Goal: Find specific page/section: Find specific page/section

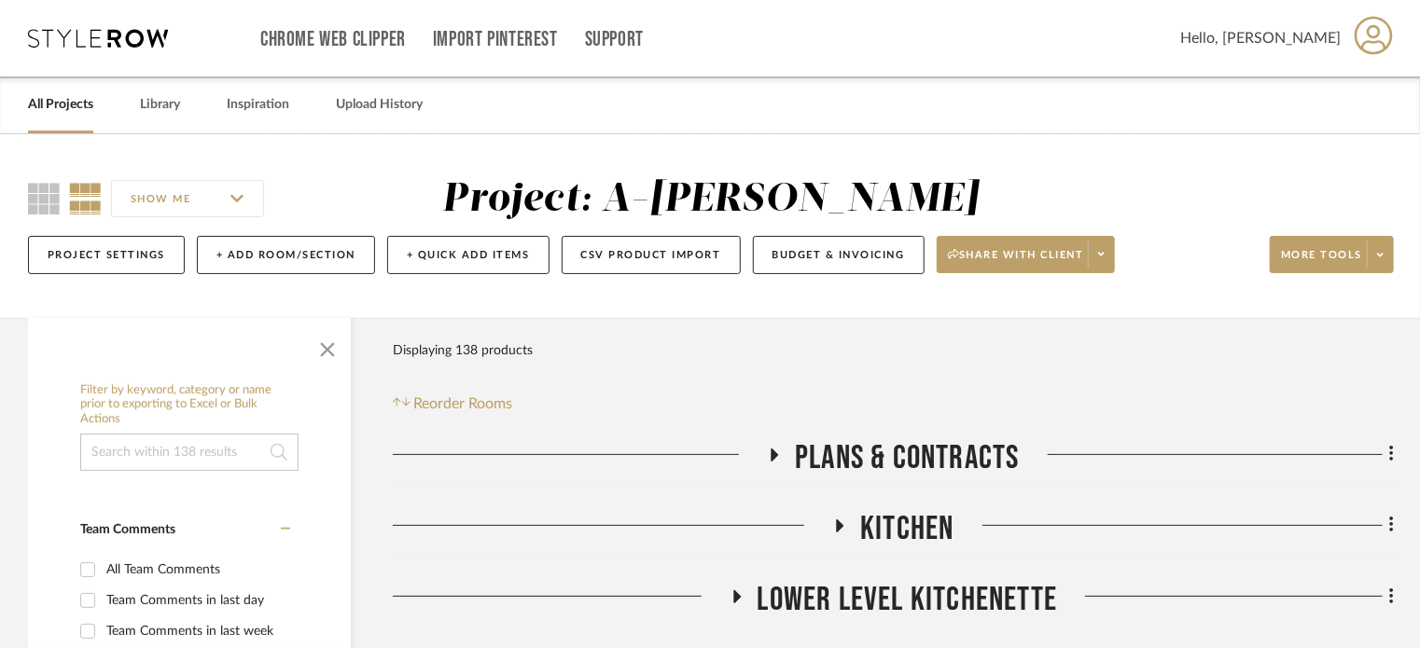
click at [67, 110] on link "All Projects" at bounding box center [60, 104] width 65 height 25
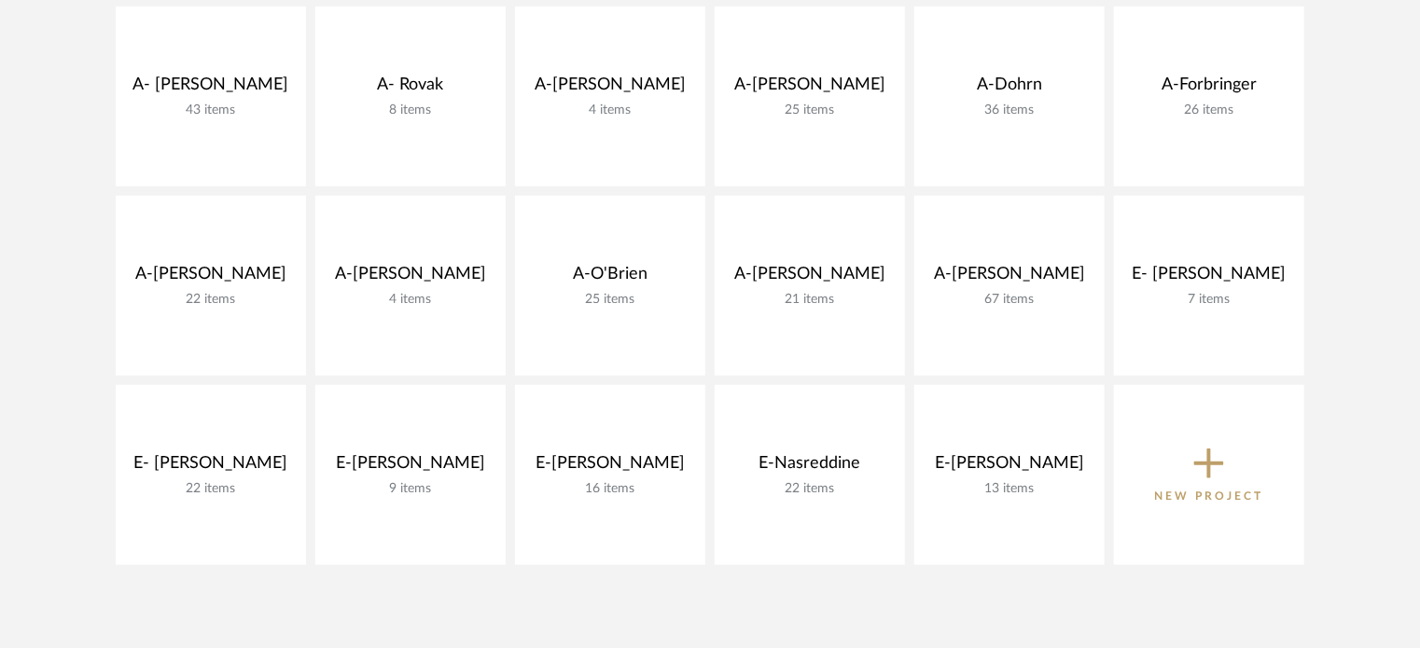
scroll to position [647, 0]
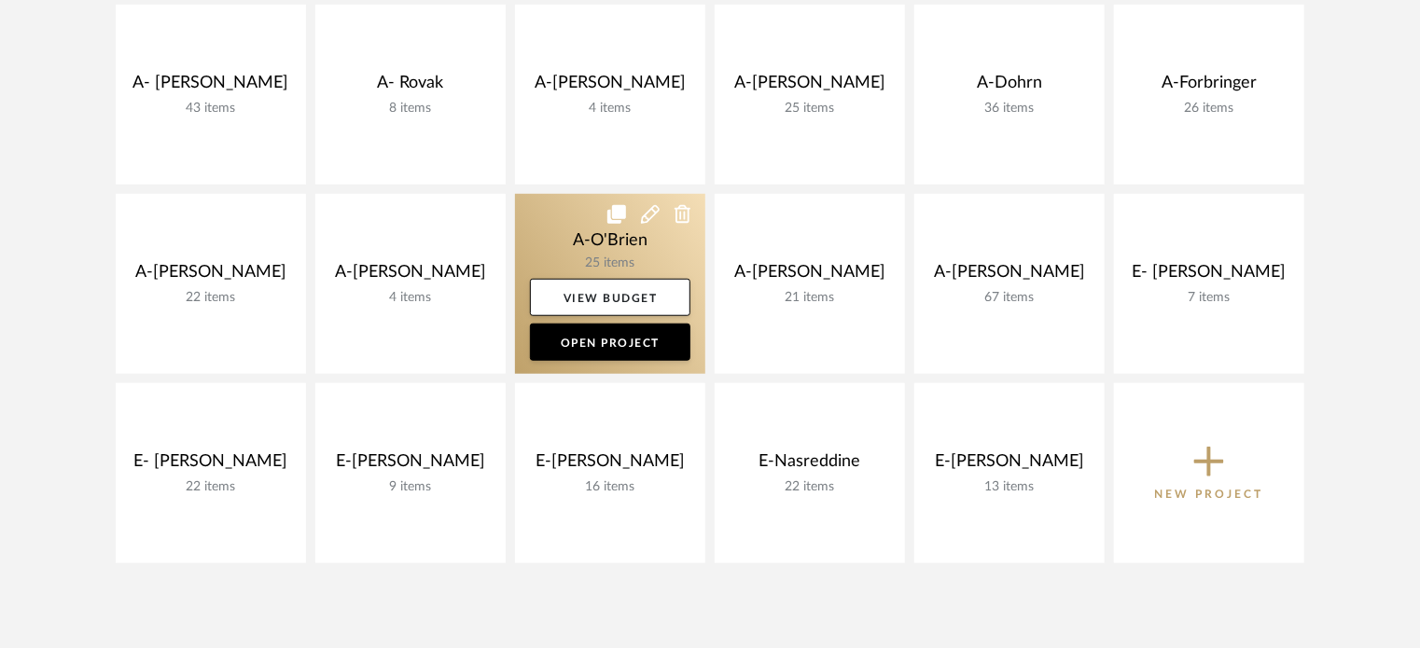
click at [594, 254] on link at bounding box center [610, 284] width 190 height 180
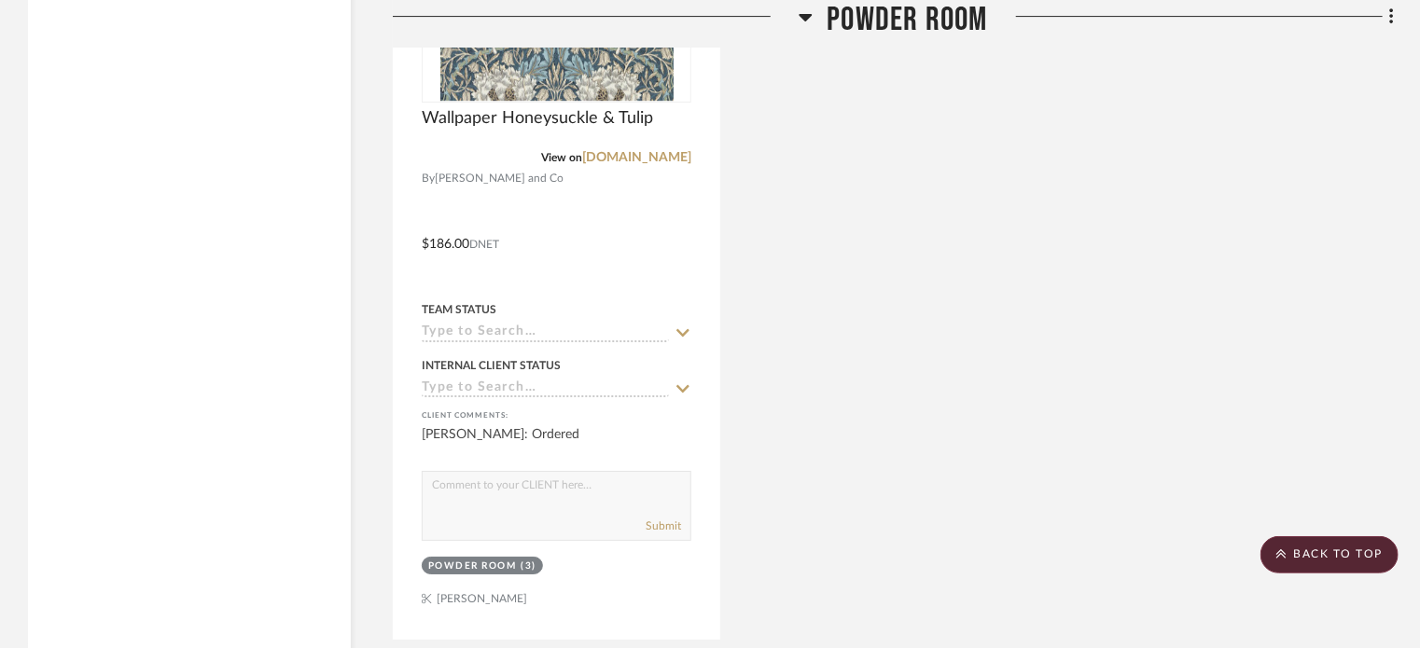
scroll to position [6756, 0]
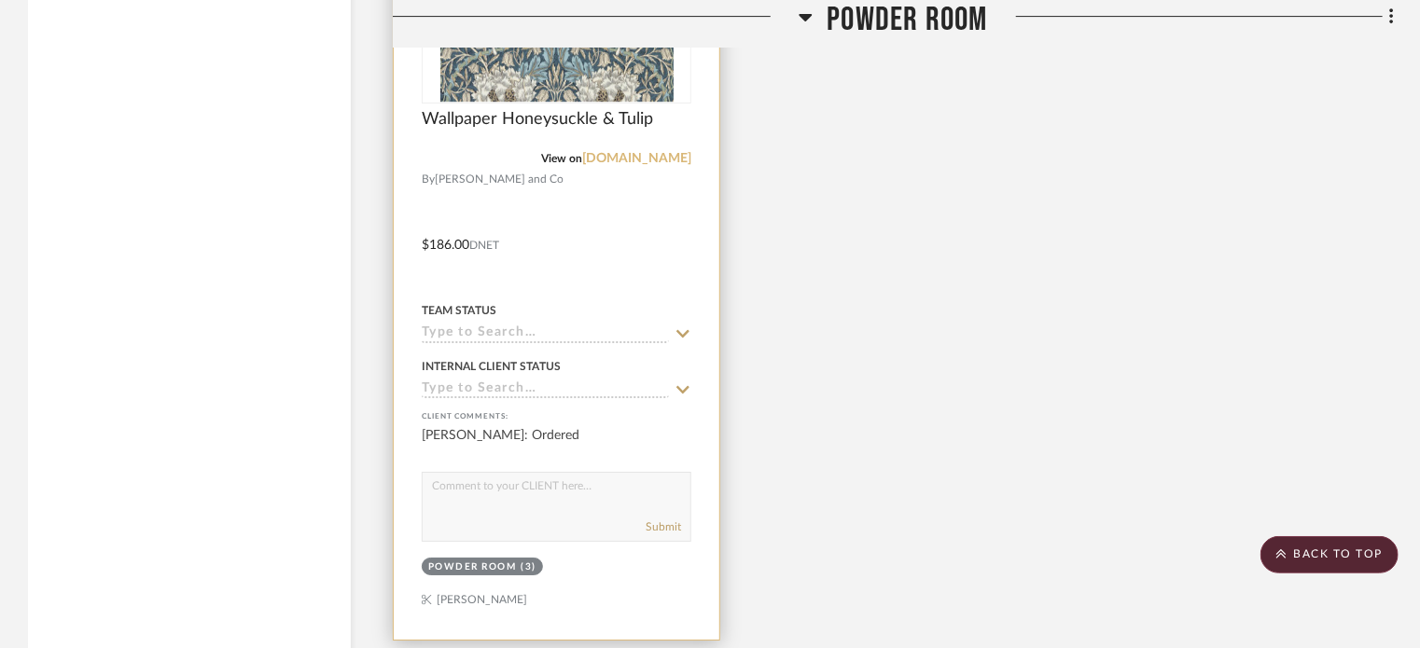
click at [603, 159] on link "[DOMAIN_NAME]" at bounding box center [636, 158] width 109 height 13
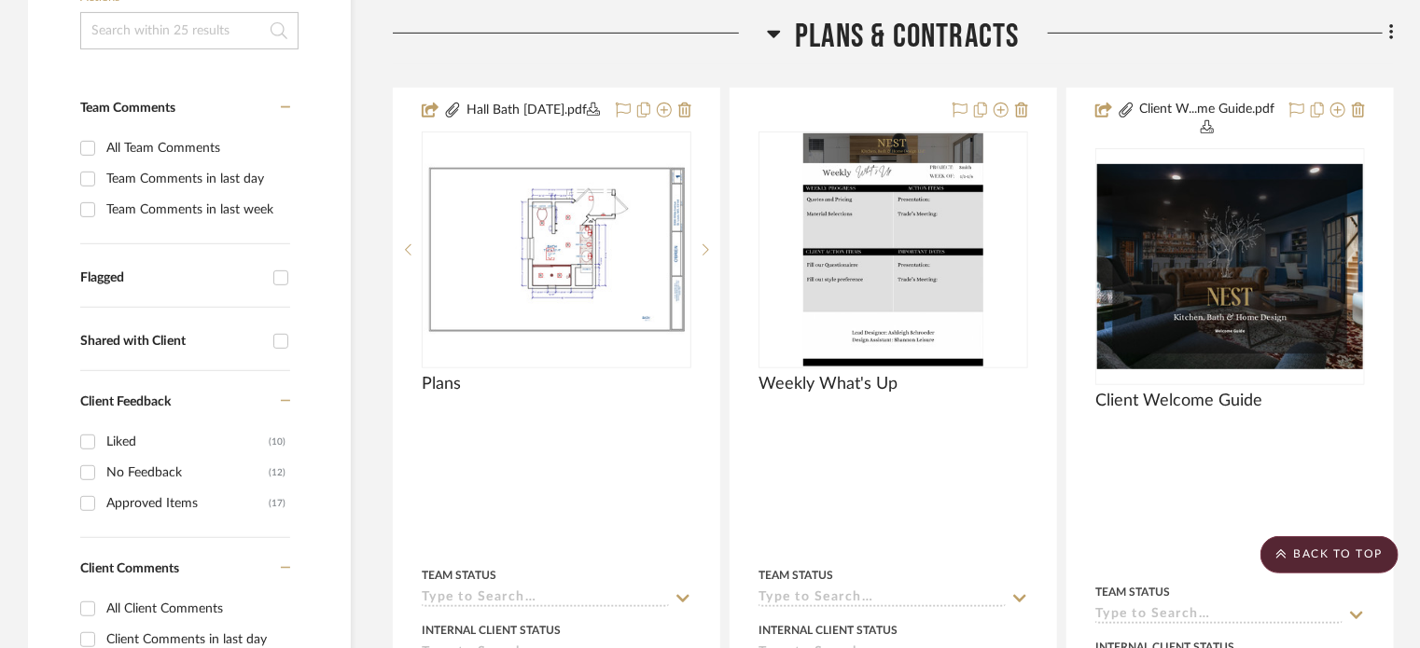
scroll to position [424, 0]
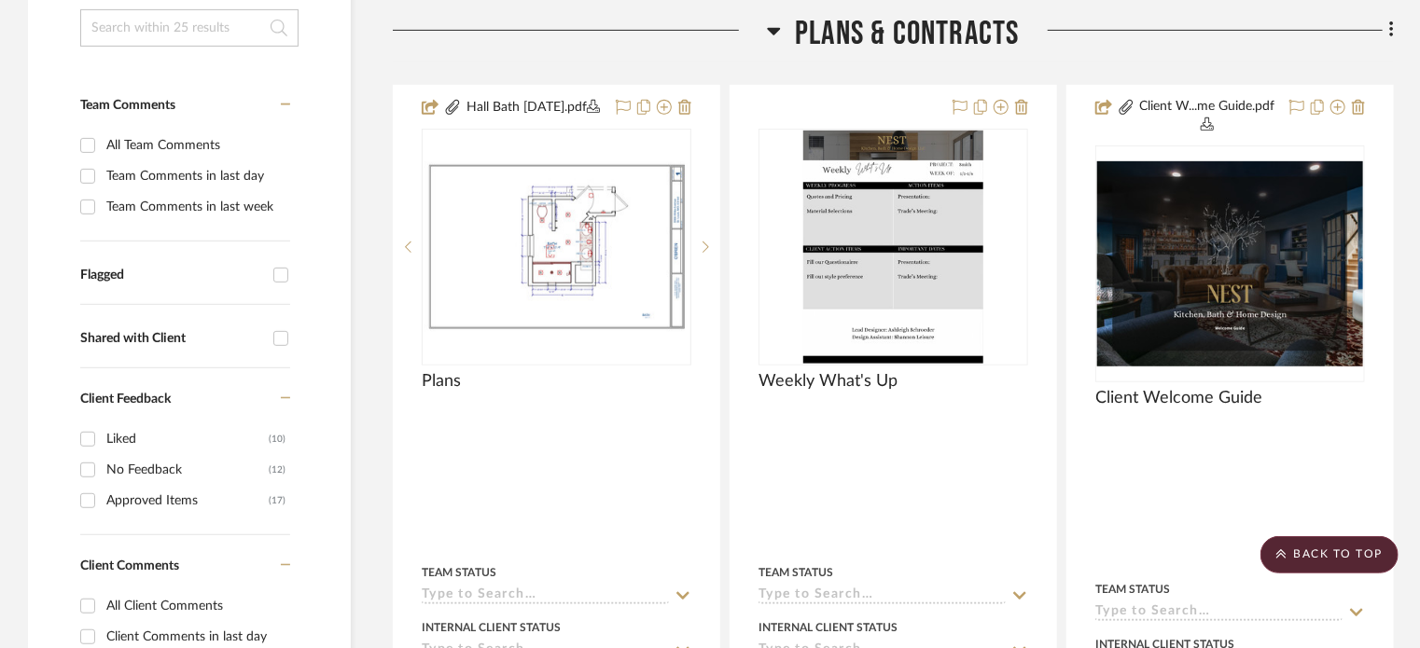
click at [0, 0] on img at bounding box center [0, 0] width 0 height 0
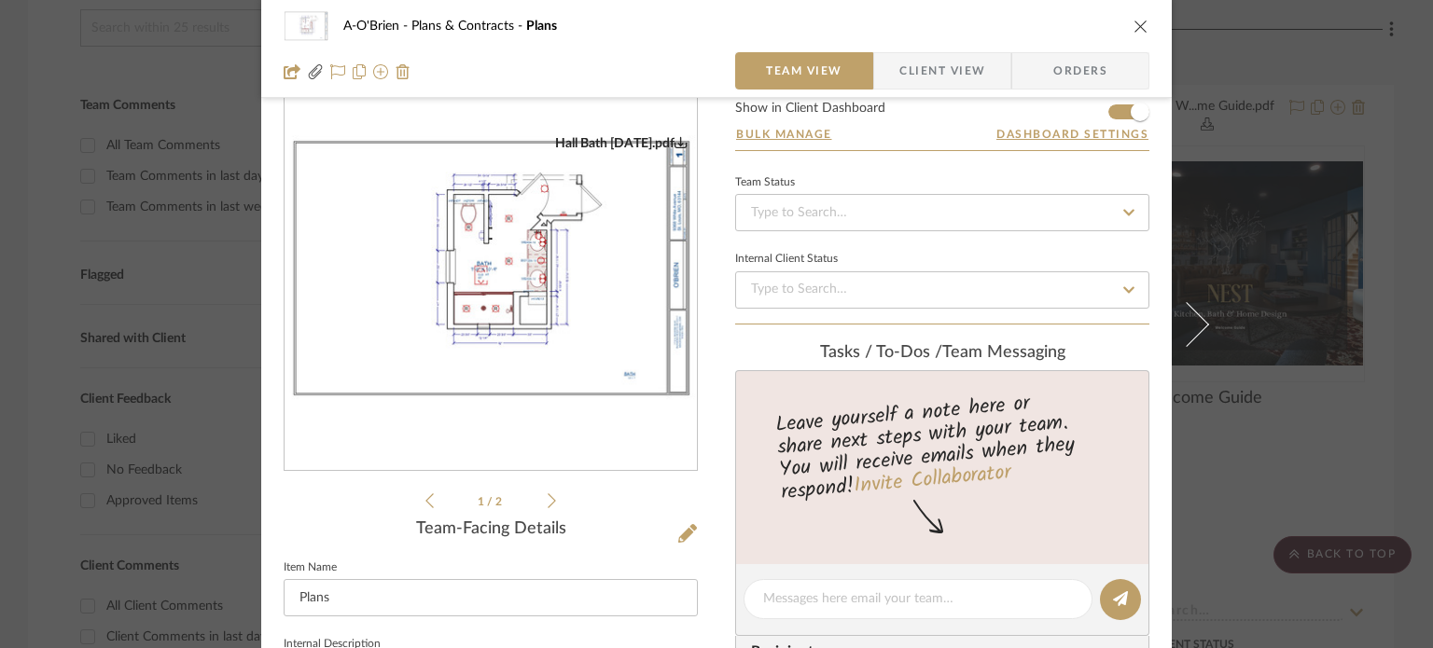
scroll to position [62, 0]
click at [548, 505] on icon at bounding box center [552, 500] width 8 height 17
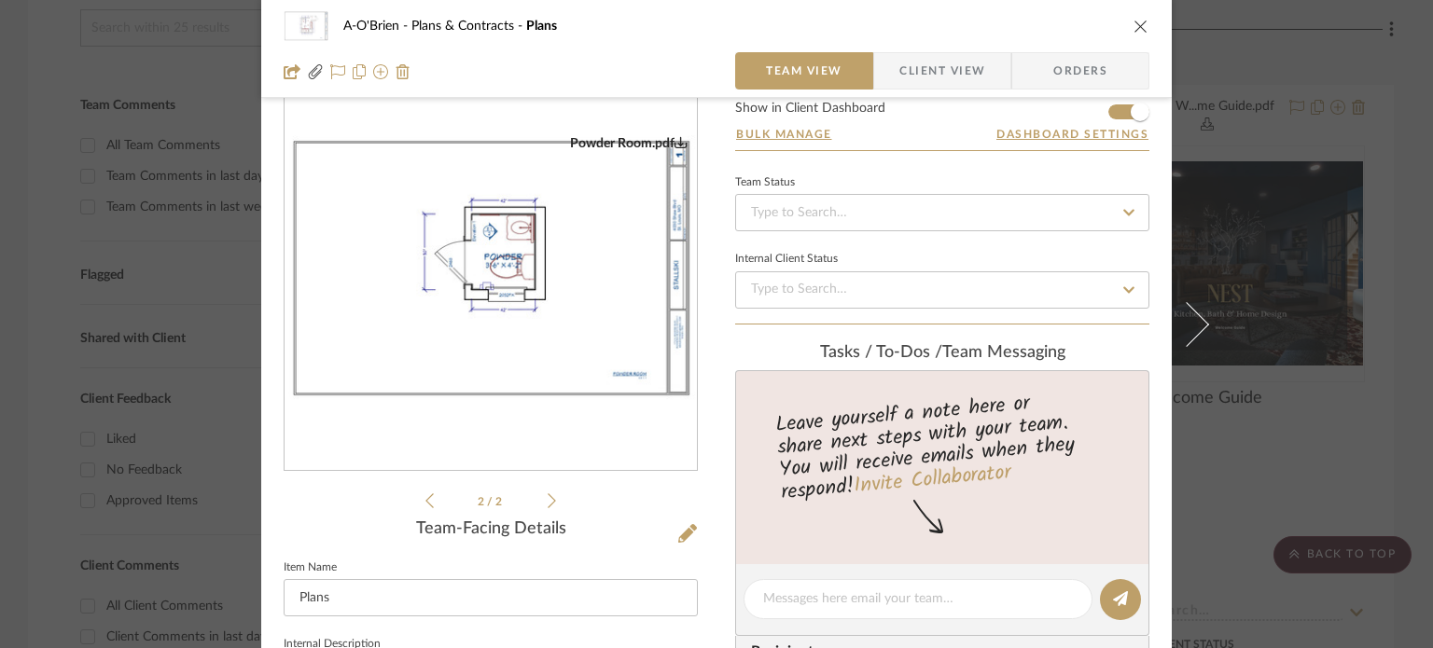
click at [444, 236] on img "1" at bounding box center [490, 268] width 412 height 267
